Goal: Check status: Check status

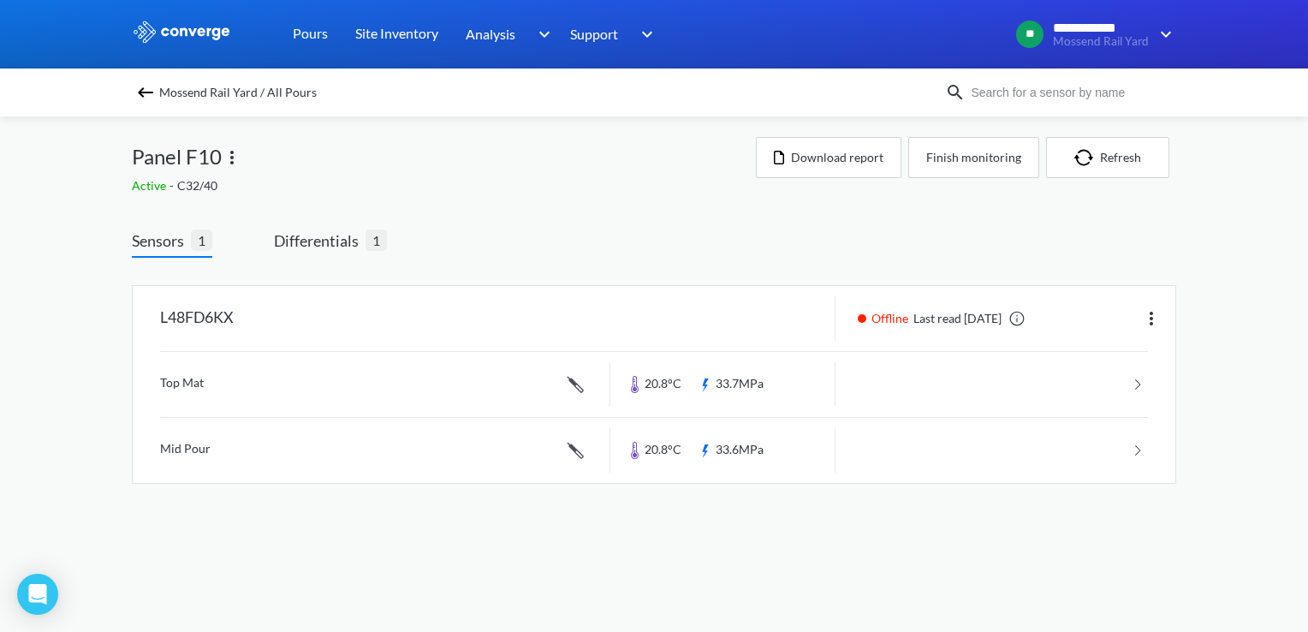
click at [164, 92] on span "Mossend Rail Yard / All Pours" at bounding box center [237, 92] width 157 height 24
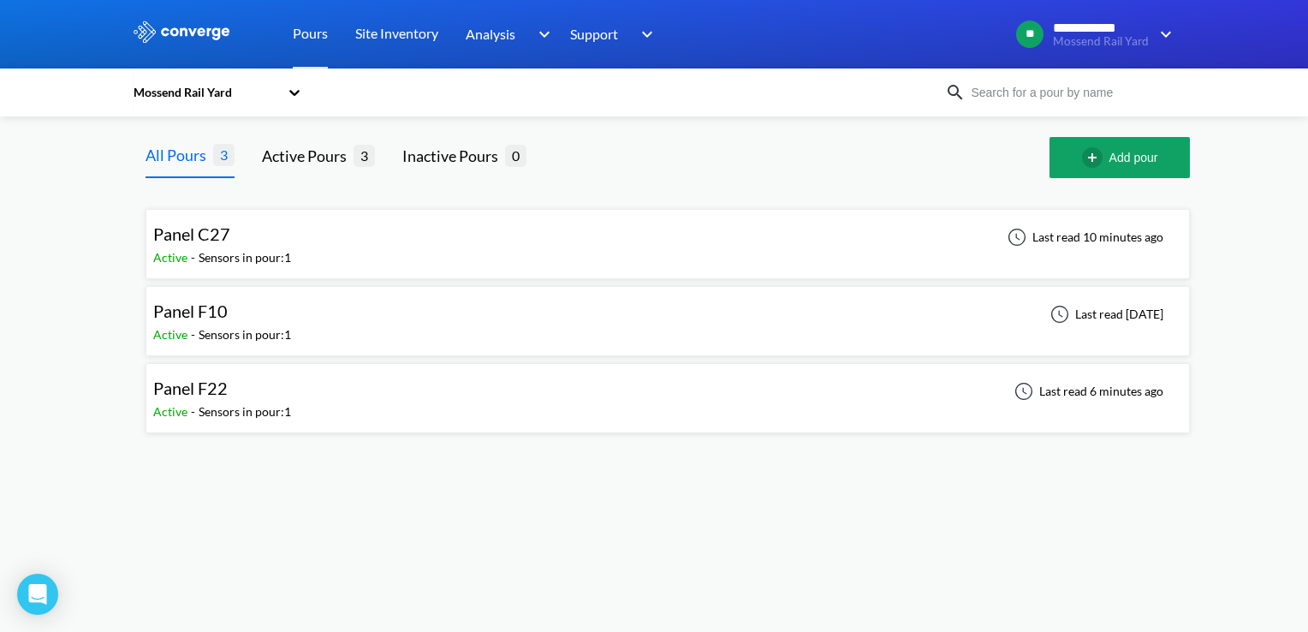
click at [185, 388] on span "Panel F22" at bounding box center [190, 387] width 74 height 21
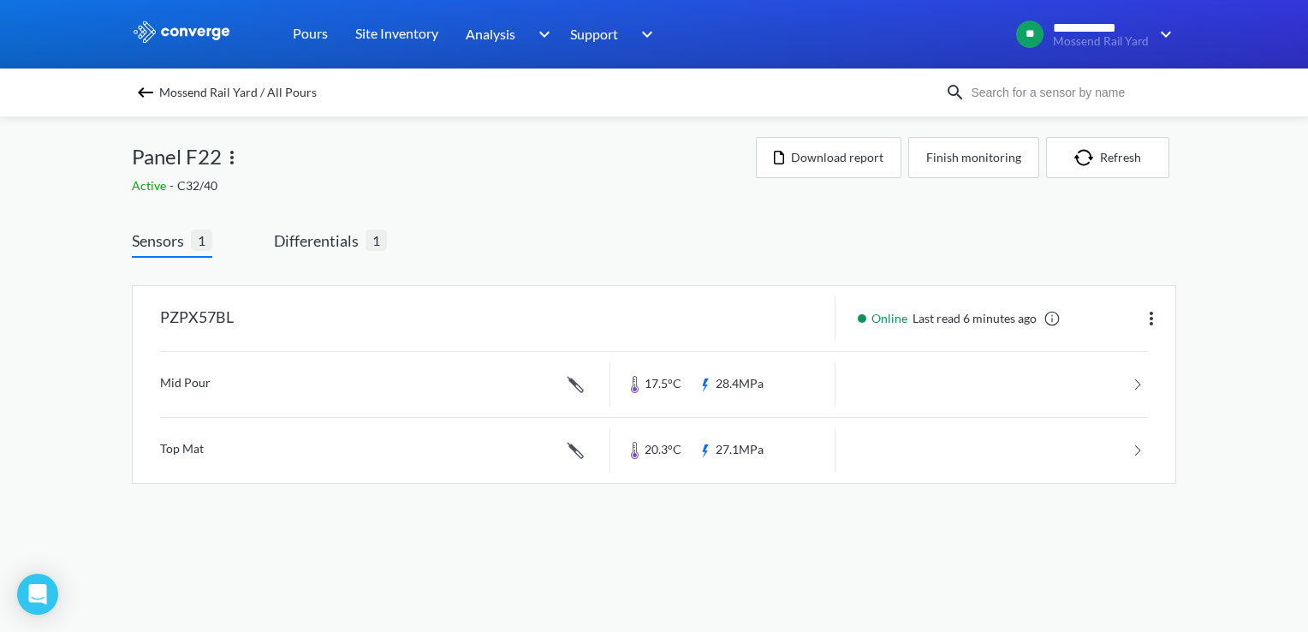
click at [146, 90] on img at bounding box center [145, 92] width 21 height 21
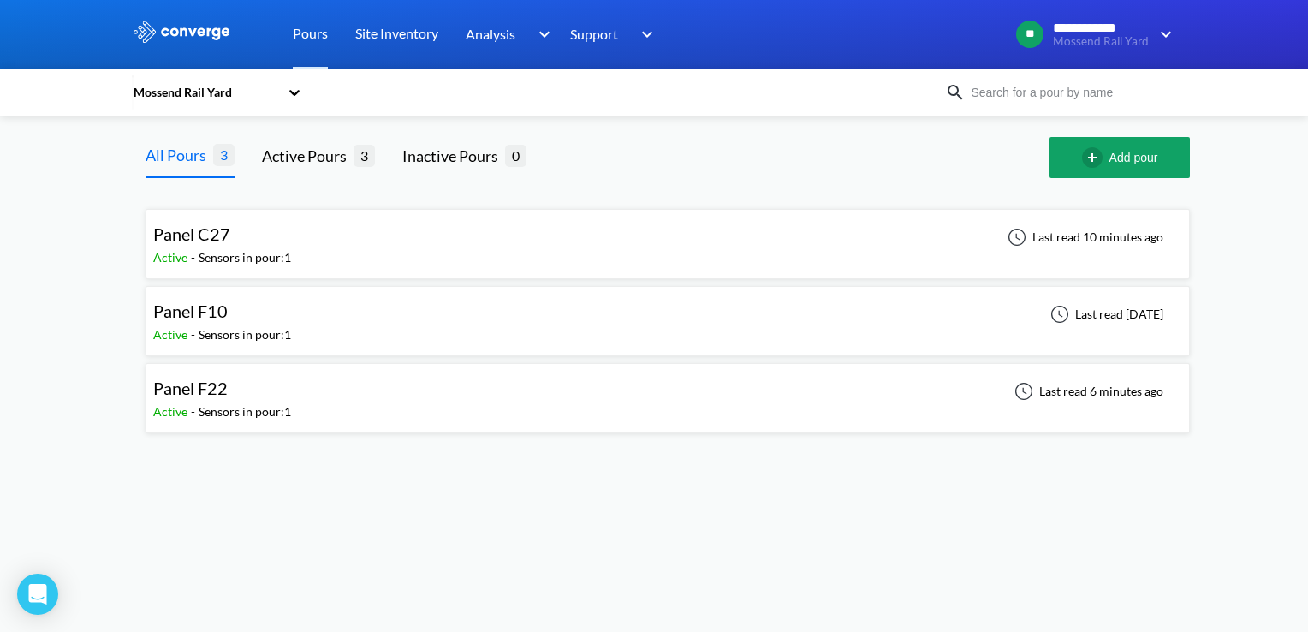
click at [291, 252] on div "Sensors in pour: 1" at bounding box center [245, 257] width 92 height 19
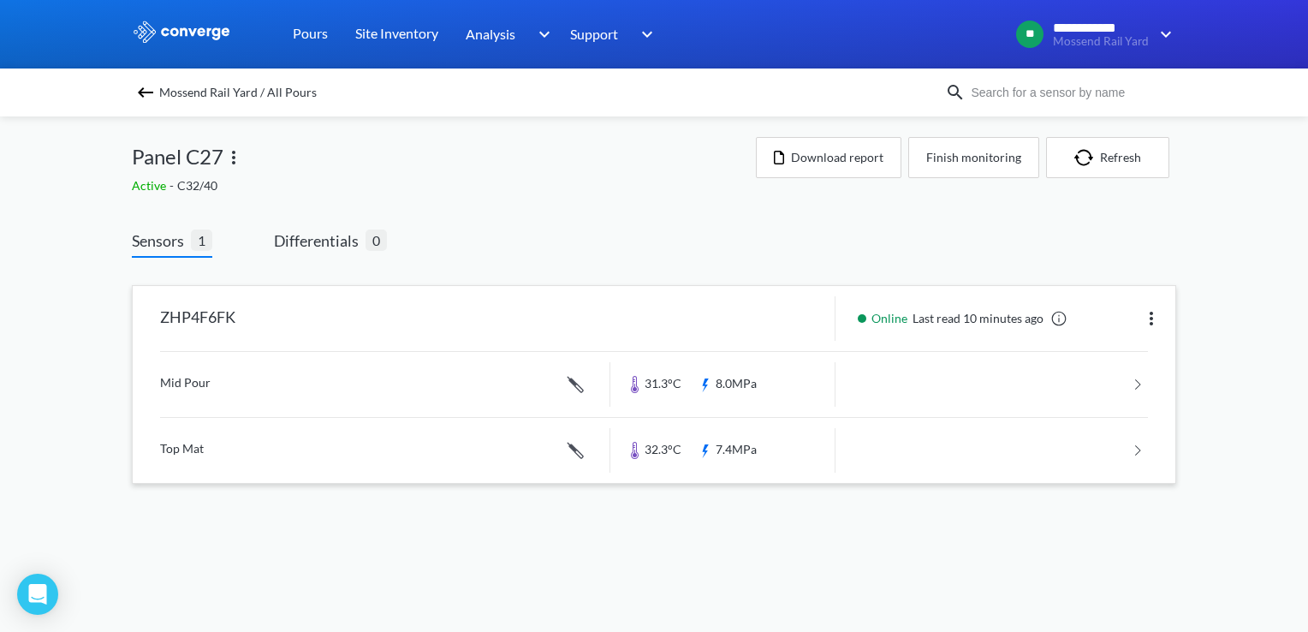
click at [234, 383] on link at bounding box center [653, 384] width 987 height 65
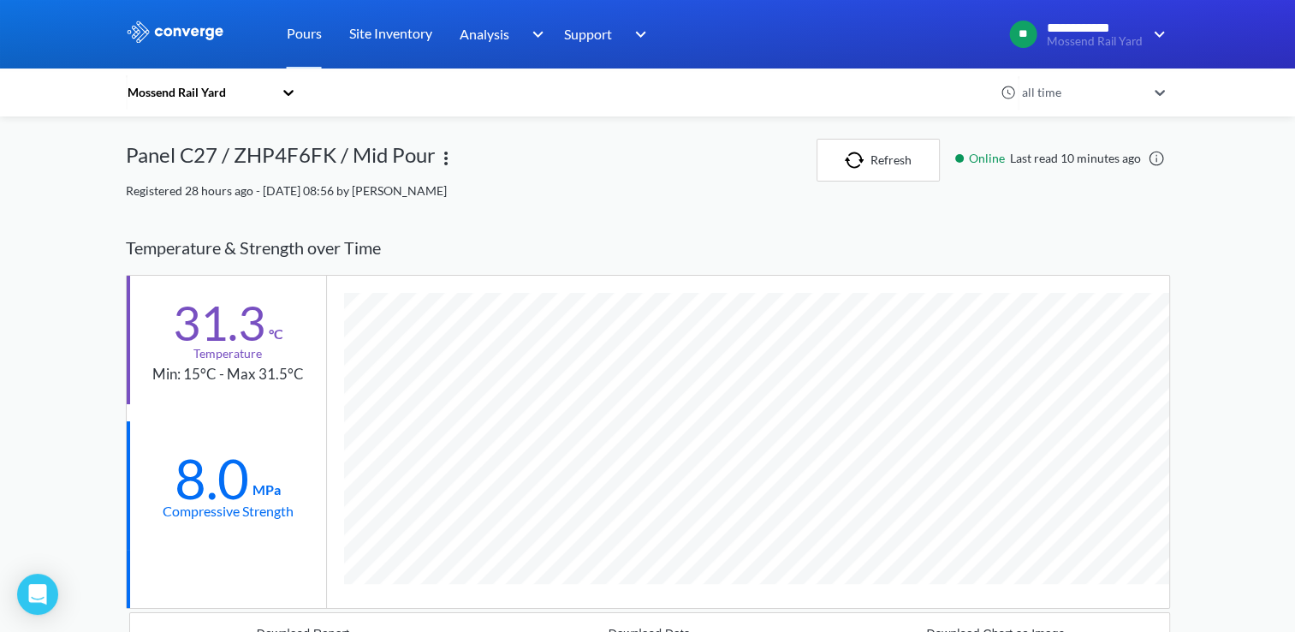
scroll to position [1029, 1044]
click at [297, 95] on icon at bounding box center [288, 92] width 17 height 17
click at [329, 91] on div "option Mossend Rail Yard focused, 1 of 1. 1 result available. Use Up and Down t…" at bounding box center [562, 92] width 872 height 39
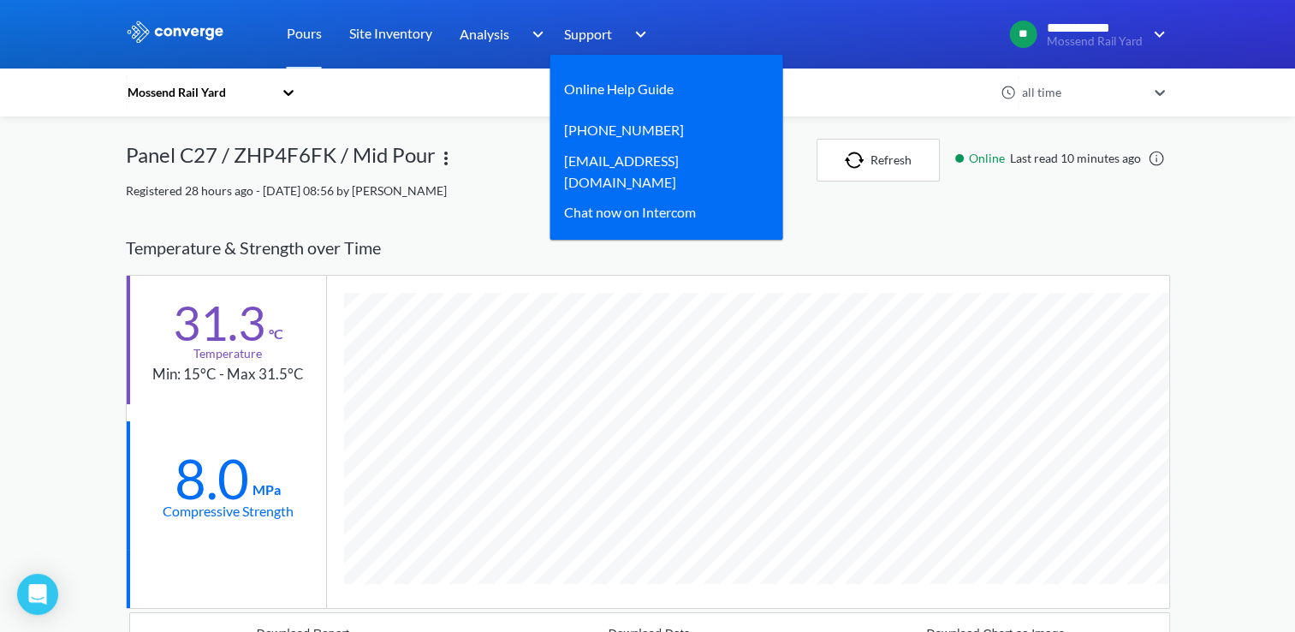
drag, startPoint x: 673, startPoint y: 41, endPoint x: 643, endPoint y: 29, distance: 32.3
click at [673, 40] on div "**********" at bounding box center [911, 34] width 517 height 41
click at [613, 20] on div "Support" at bounding box center [607, 34] width 87 height 68
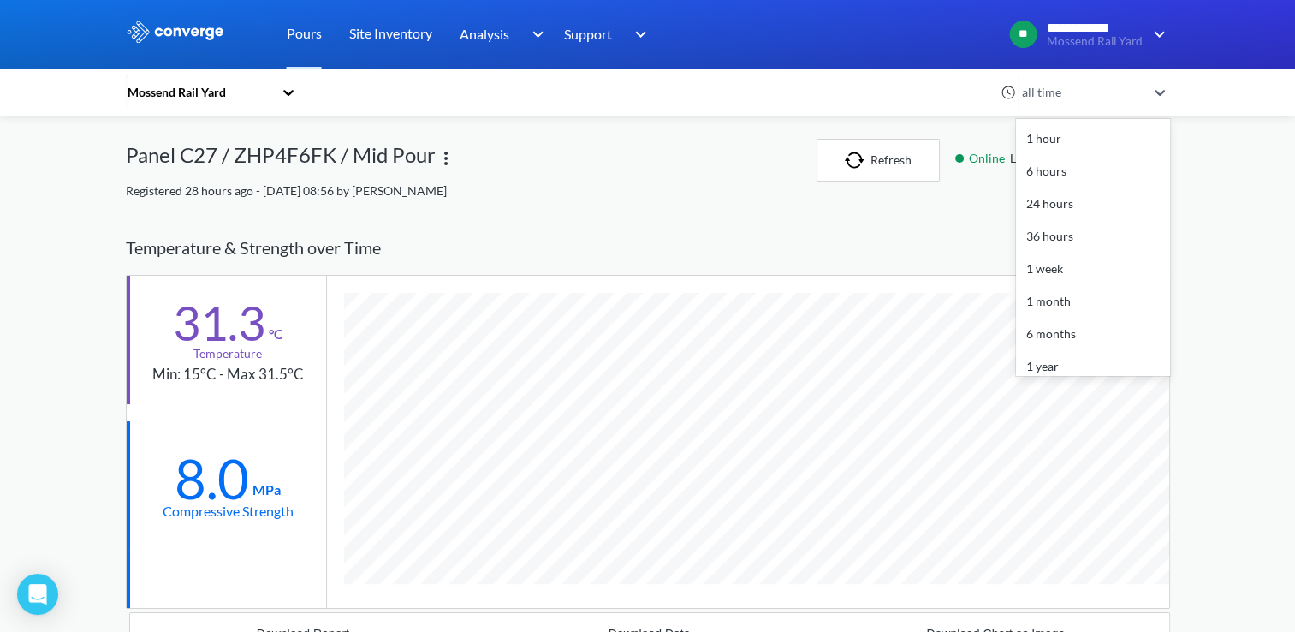
click at [1051, 93] on div "all time" at bounding box center [1081, 92] width 128 height 19
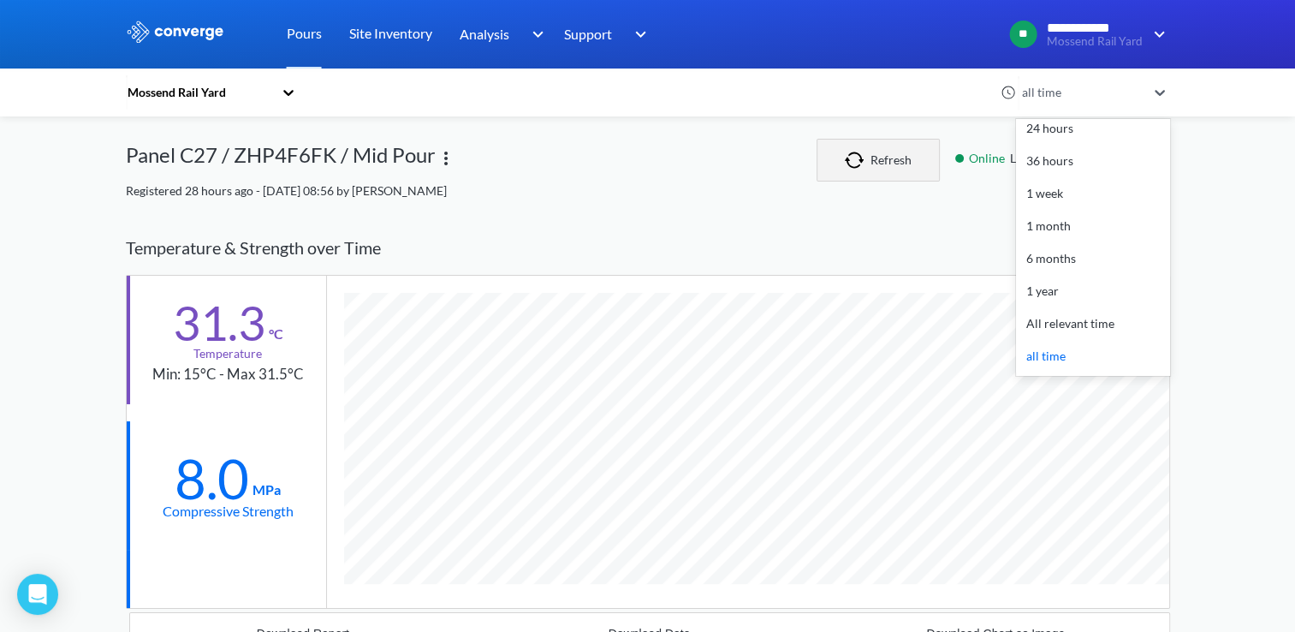
click at [905, 169] on button "Refresh" at bounding box center [877, 160] width 123 height 43
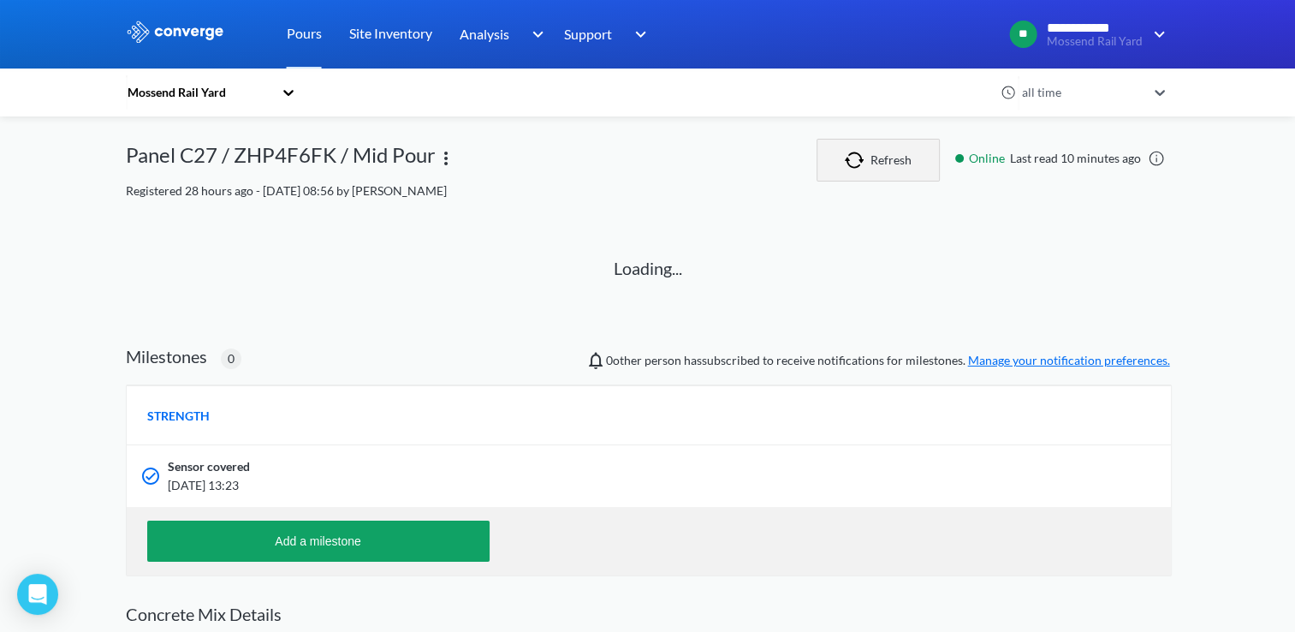
click at [905, 169] on button "Refresh" at bounding box center [877, 160] width 123 height 43
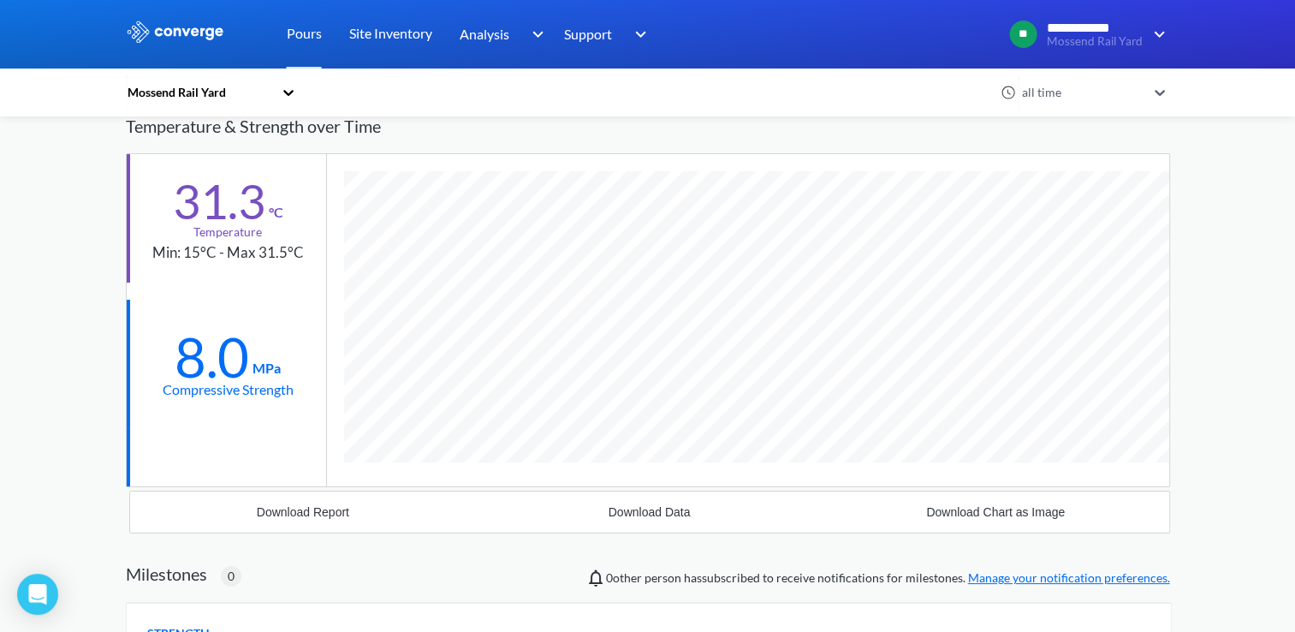
scroll to position [549, 0]
